Goal: Navigation & Orientation: Find specific page/section

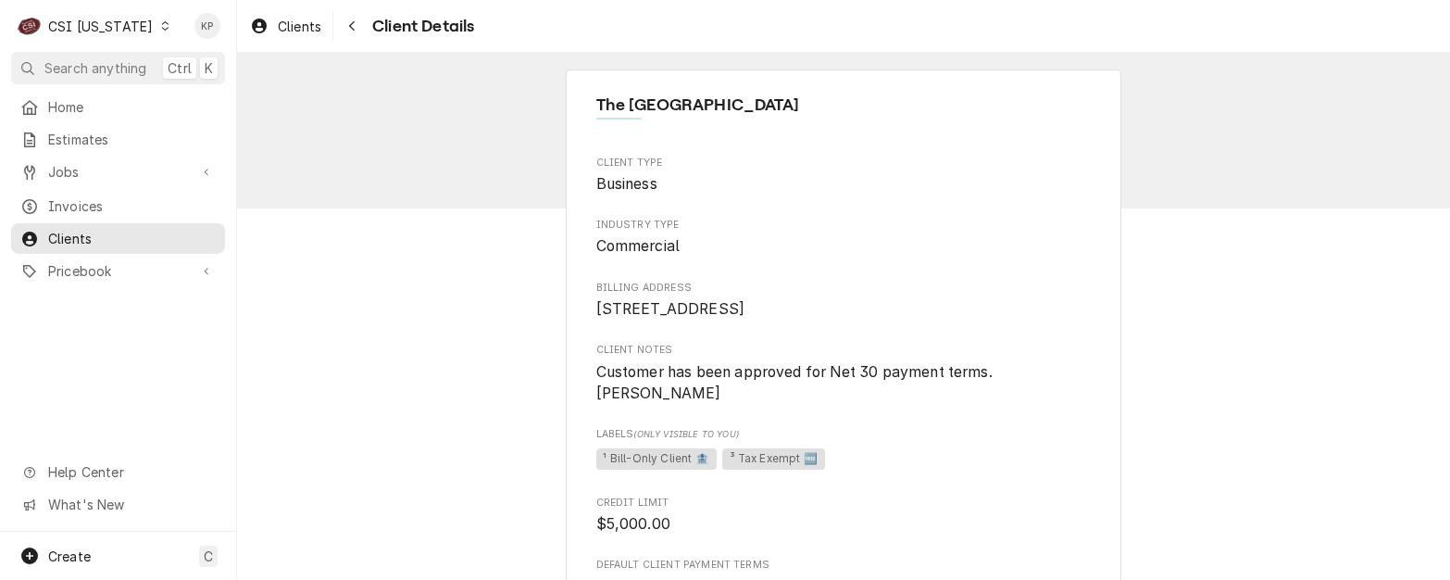
scroll to position [556, 0]
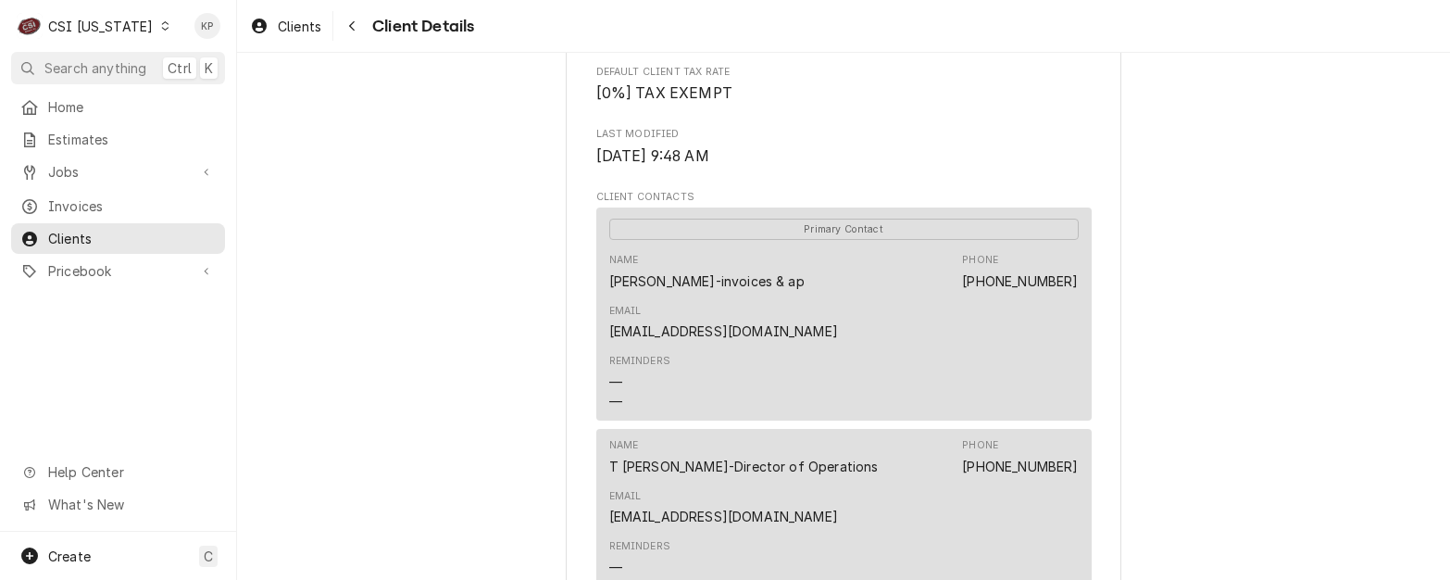
click at [1219, 394] on div "The [GEOGRAPHIC_DATA] Client Type Business Industry Type Commercial Billing Add…" at bounding box center [843, 232] width 1213 height 1471
click at [59, 102] on span "Home" at bounding box center [132, 106] width 168 height 19
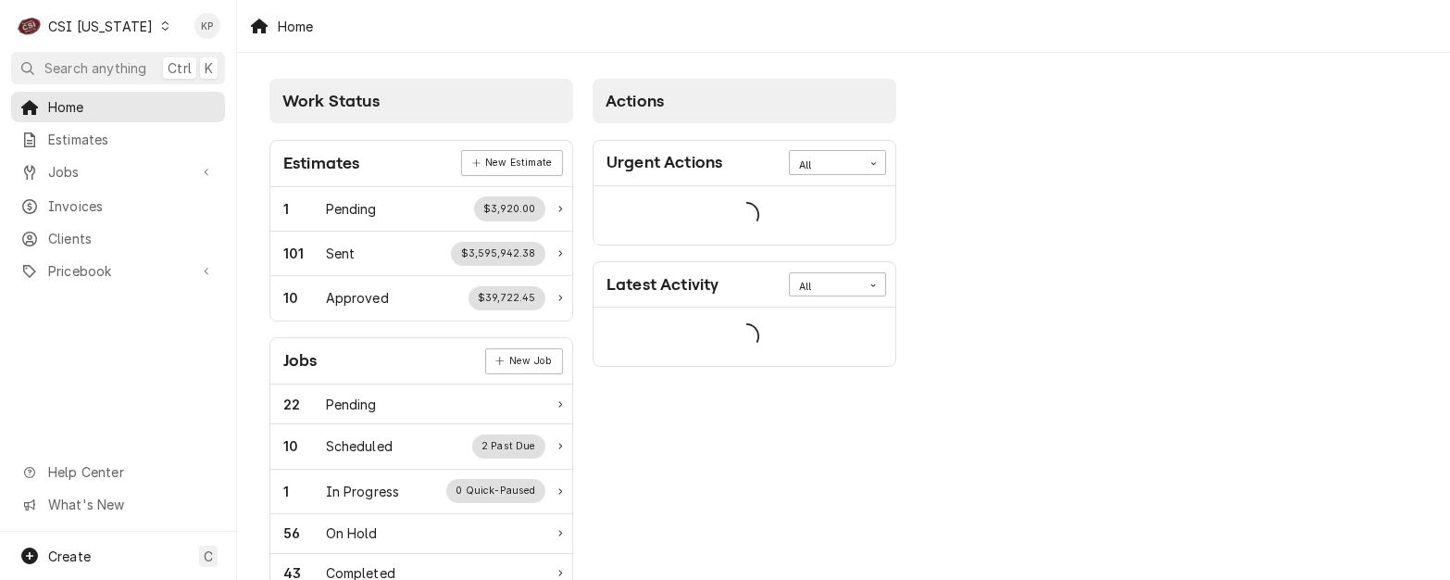
click at [75, 133] on div "C CSI Kentucky KP Search anything Ctrl K Home Estimates Jobs Jobs Job Series In…" at bounding box center [725, 290] width 1450 height 580
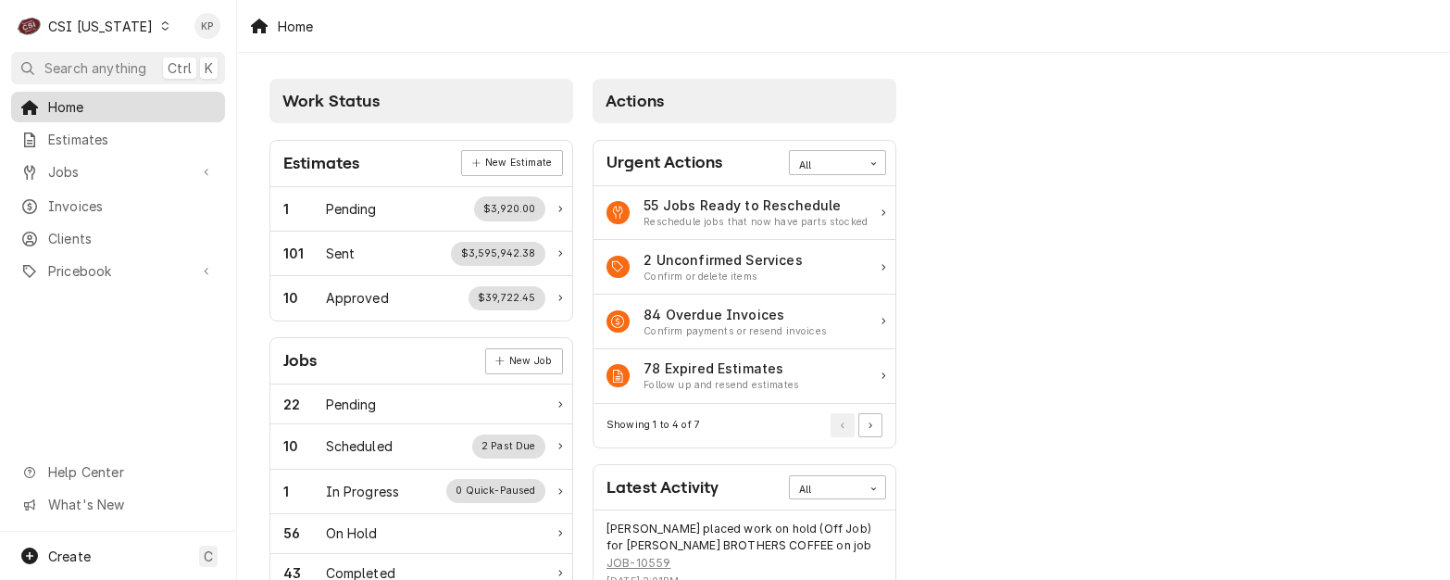
click at [92, 133] on span "Estimates" at bounding box center [132, 139] width 168 height 19
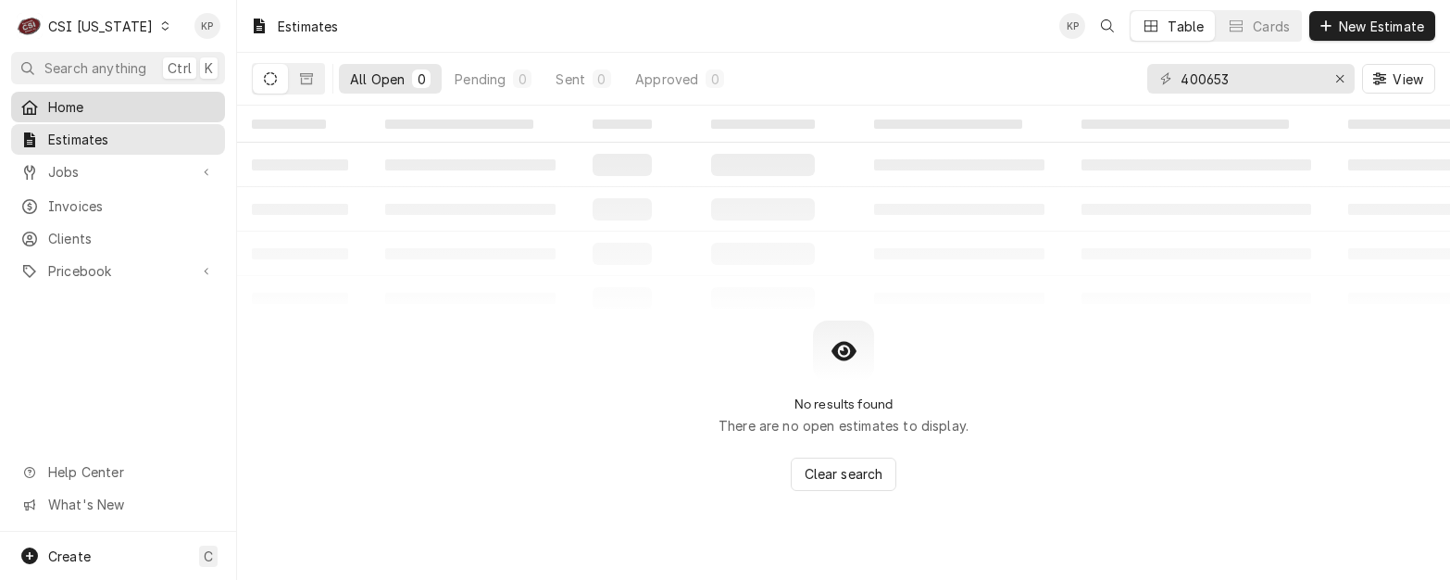
click at [97, 106] on span "Home" at bounding box center [132, 106] width 168 height 19
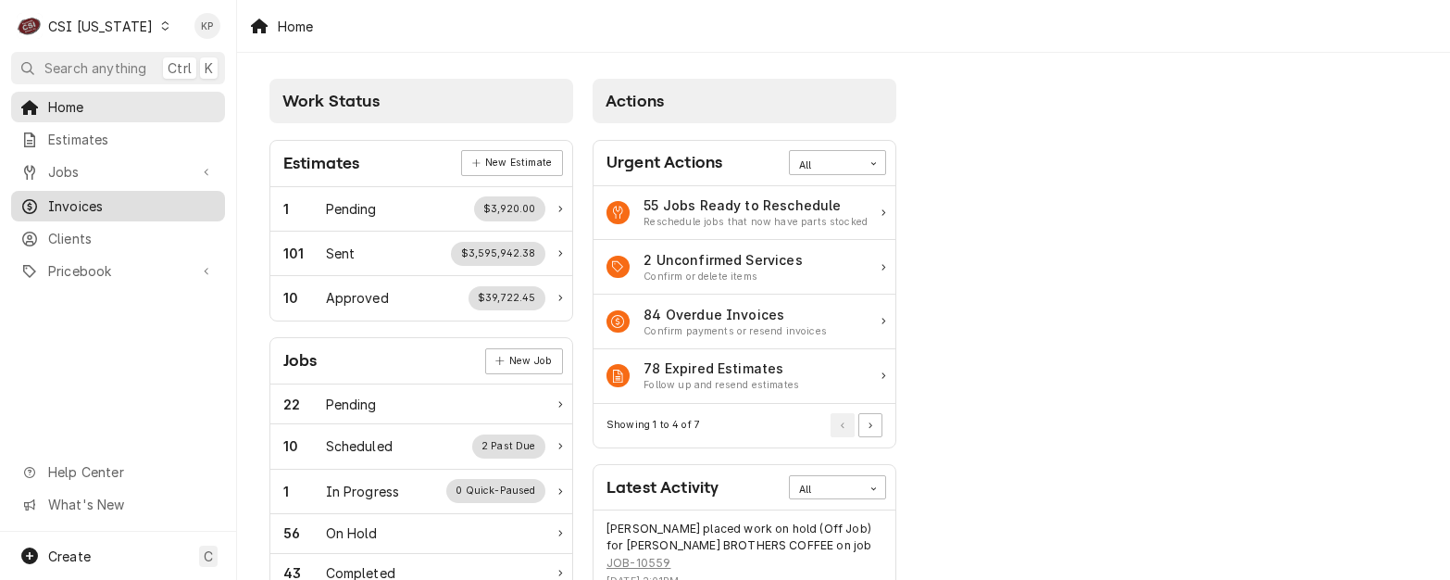
click at [78, 206] on span "Invoices" at bounding box center [132, 205] width 168 height 19
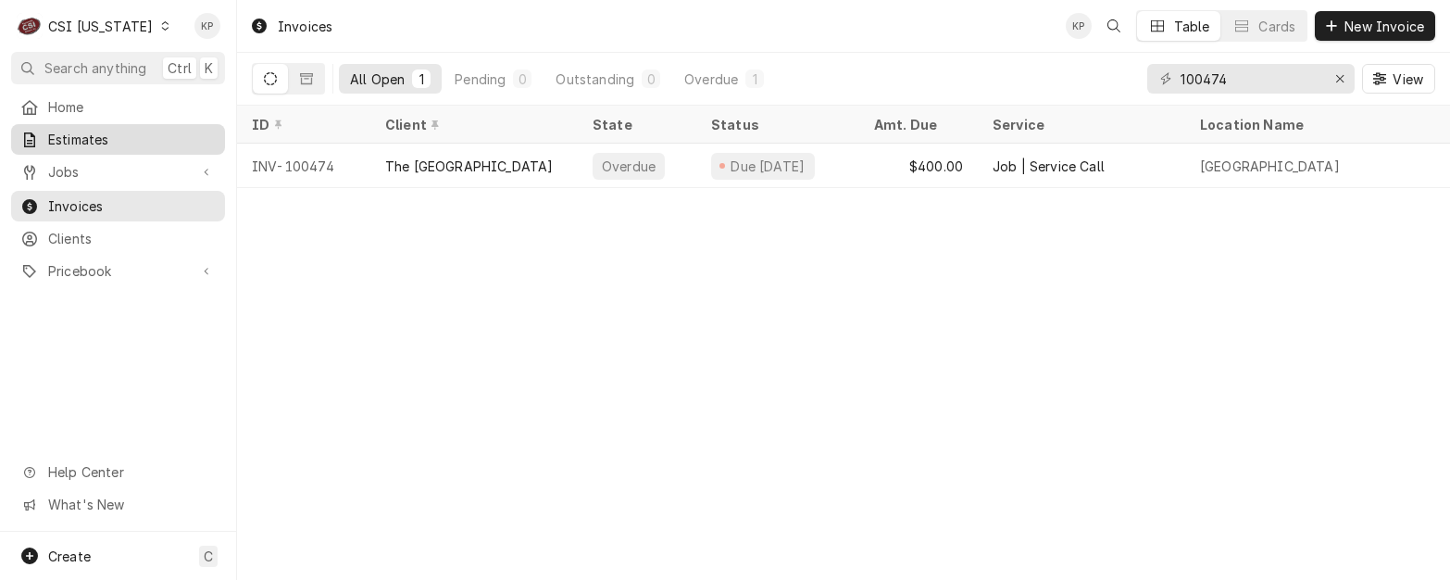
click at [96, 135] on span "Estimates" at bounding box center [132, 139] width 168 height 19
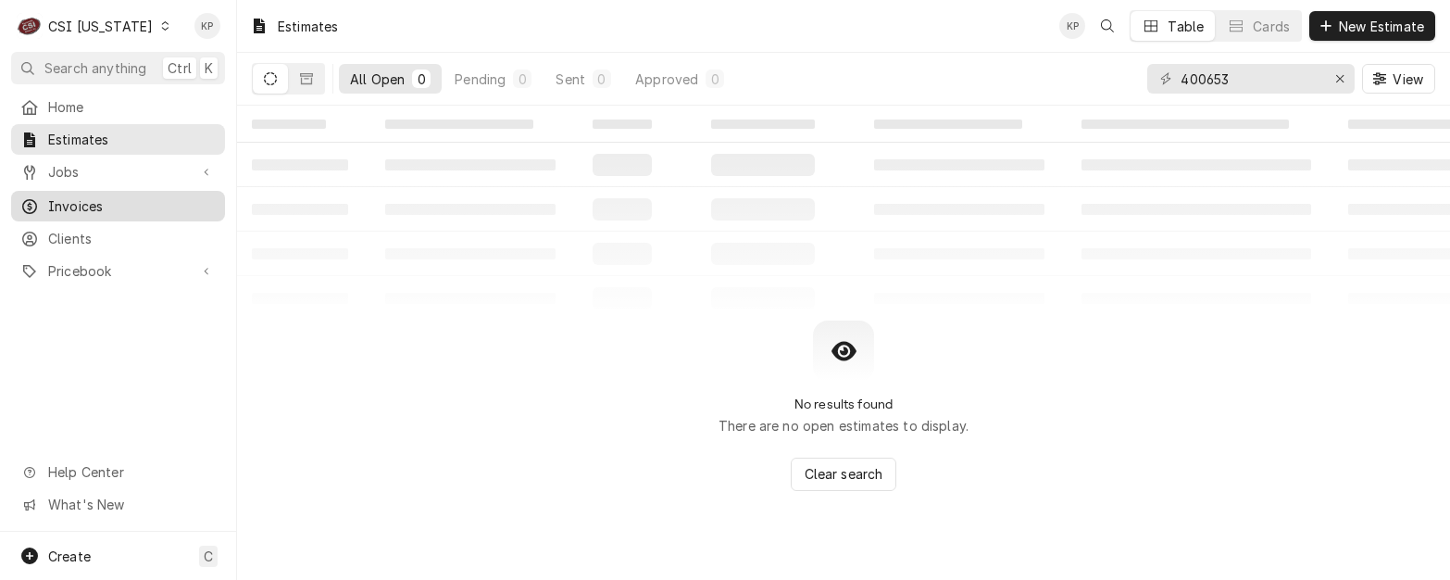
click at [77, 201] on span "Invoices" at bounding box center [132, 205] width 168 height 19
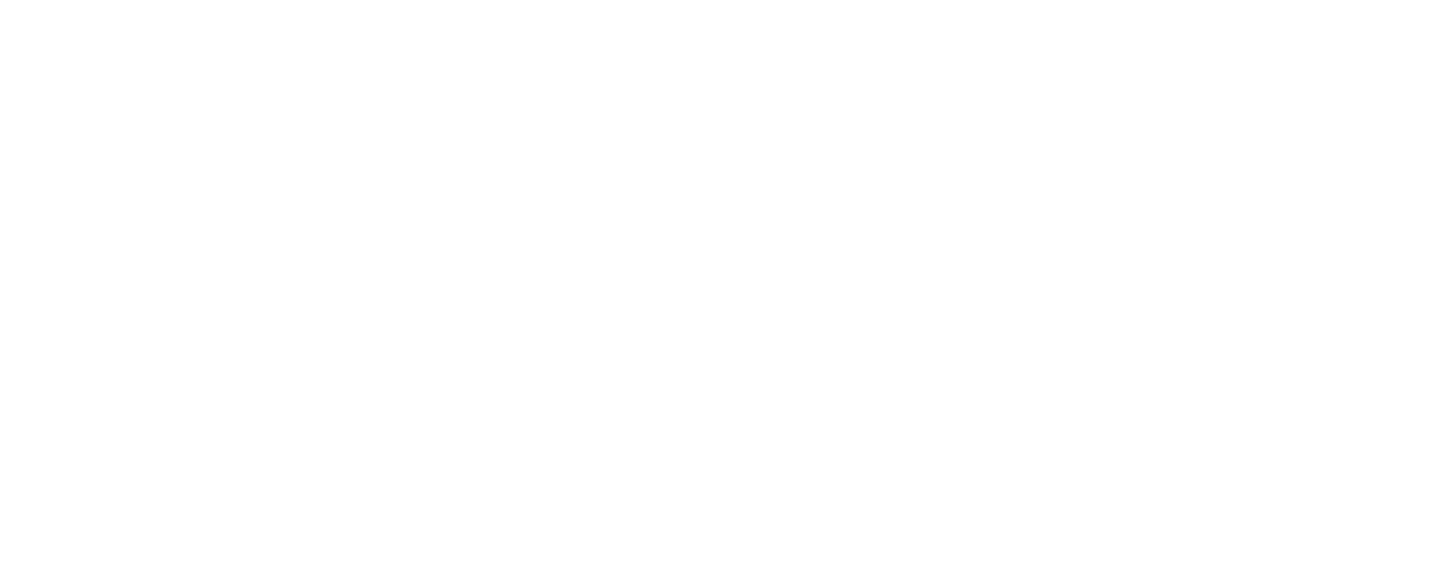
click at [68, 195] on div "Dynamic Content Wrapper" at bounding box center [725, 290] width 1450 height 580
